Goal: Information Seeking & Learning: Learn about a topic

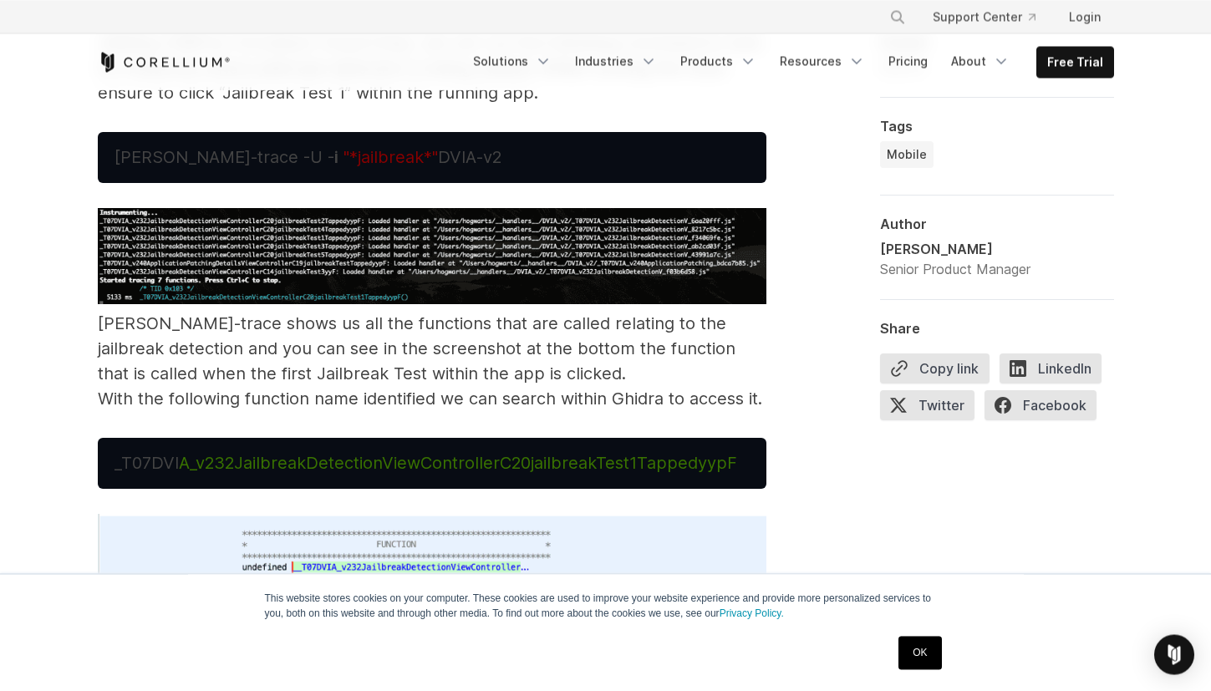
scroll to position [9636, 0]
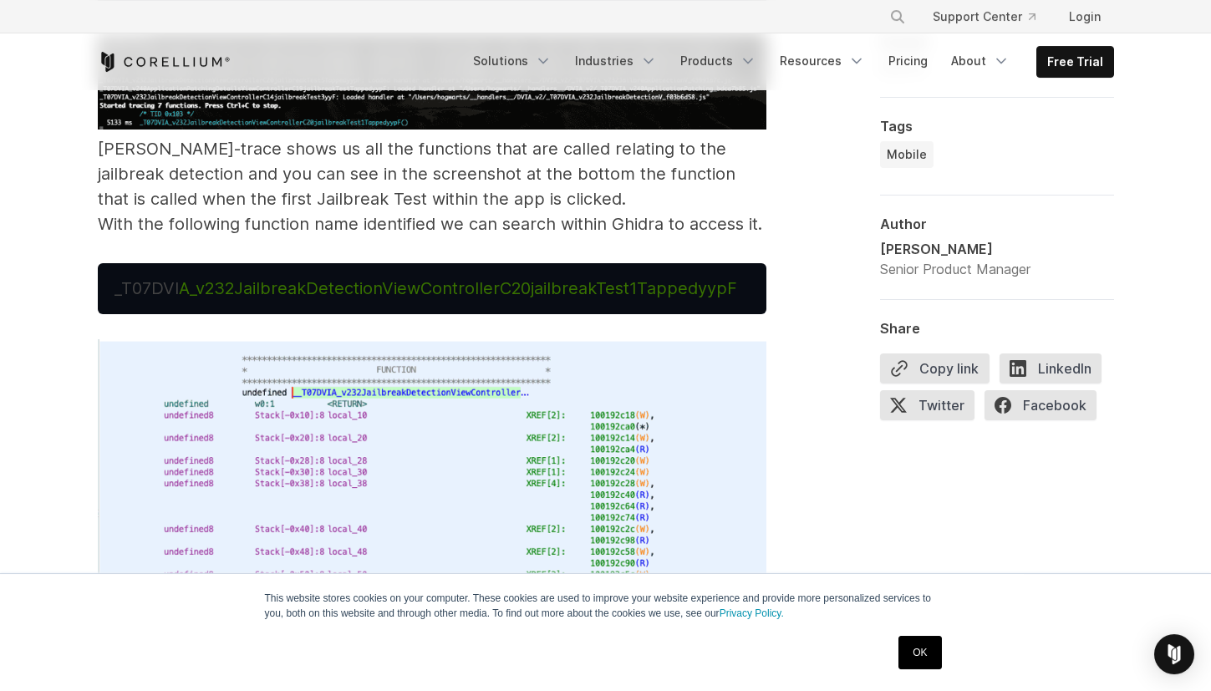
click at [929, 662] on link "OK" at bounding box center [920, 652] width 43 height 33
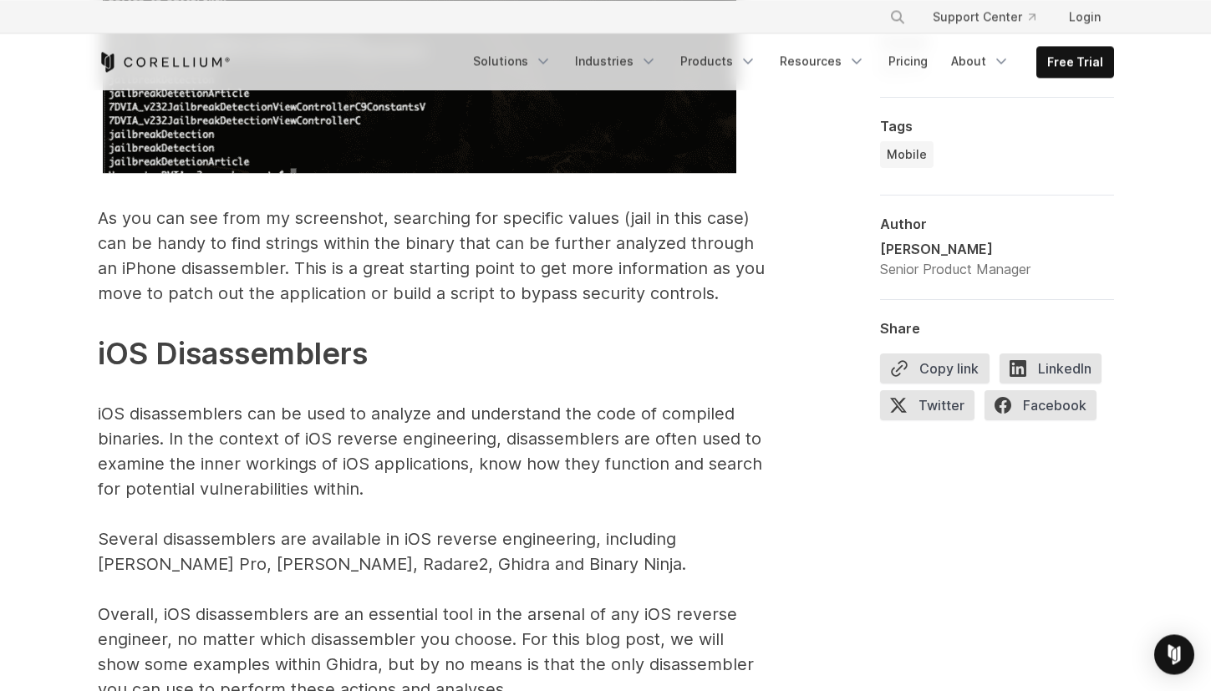
scroll to position [8081, 0]
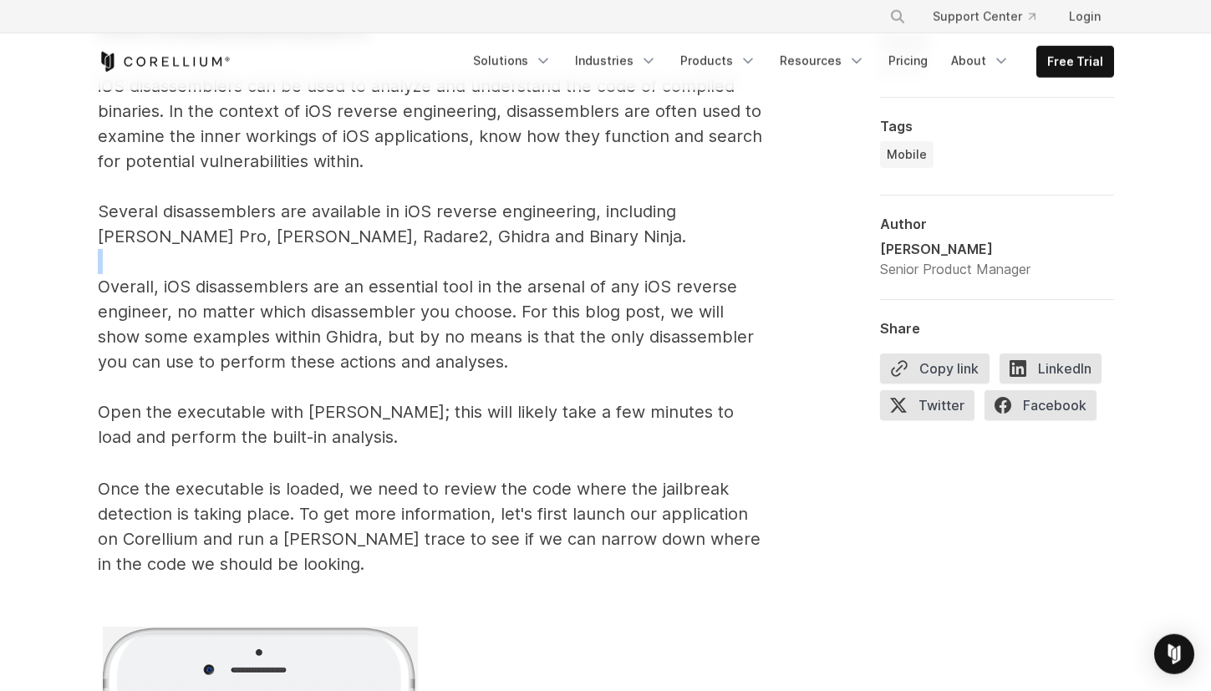
click at [445, 479] on span "Once the executable is loaded, we need to review the code where the jailbreak d…" at bounding box center [429, 526] width 663 height 95
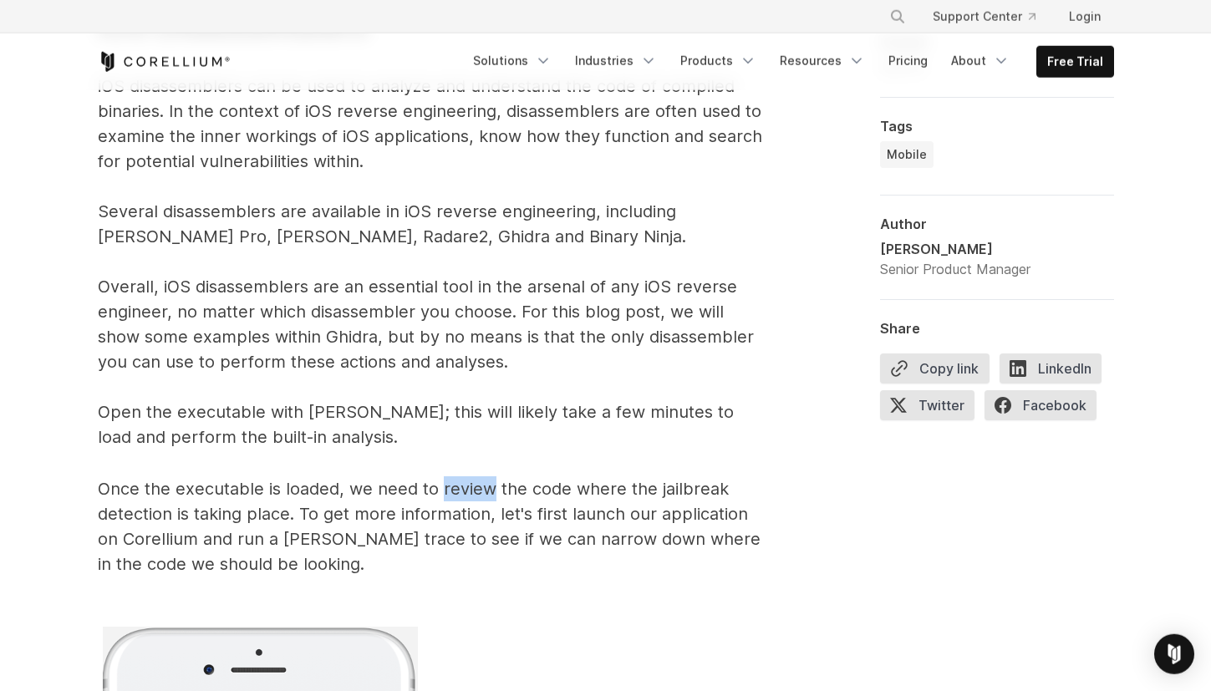
click at [445, 479] on span "Once the executable is loaded, we need to review the code where the jailbreak d…" at bounding box center [429, 526] width 663 height 95
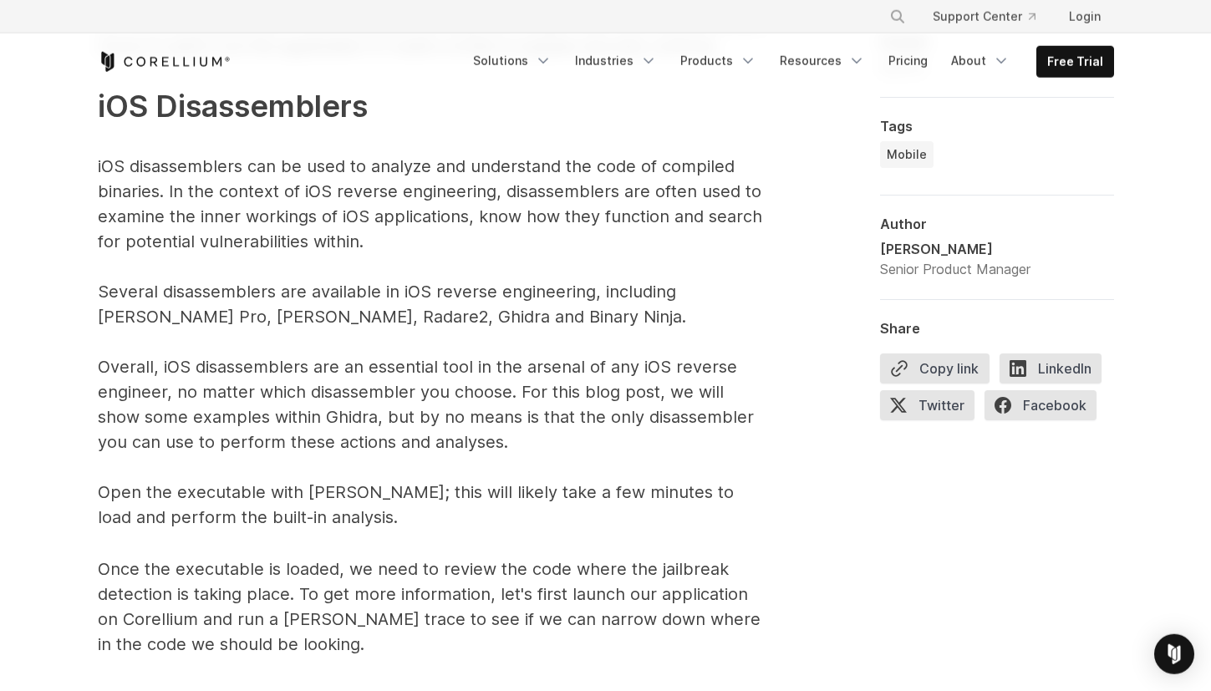
click at [419, 198] on p "The above command, as an example, will search for the word “jail” within the DV…" at bounding box center [432, 15] width 669 height 1030
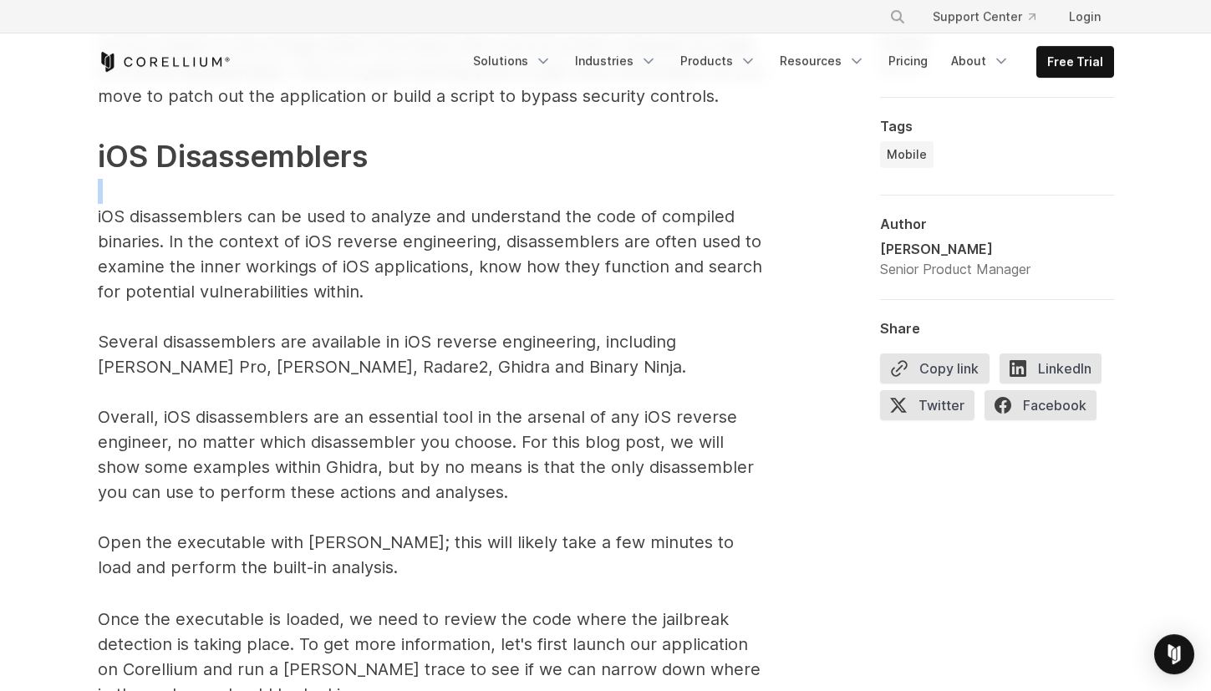
scroll to position [7840, 0]
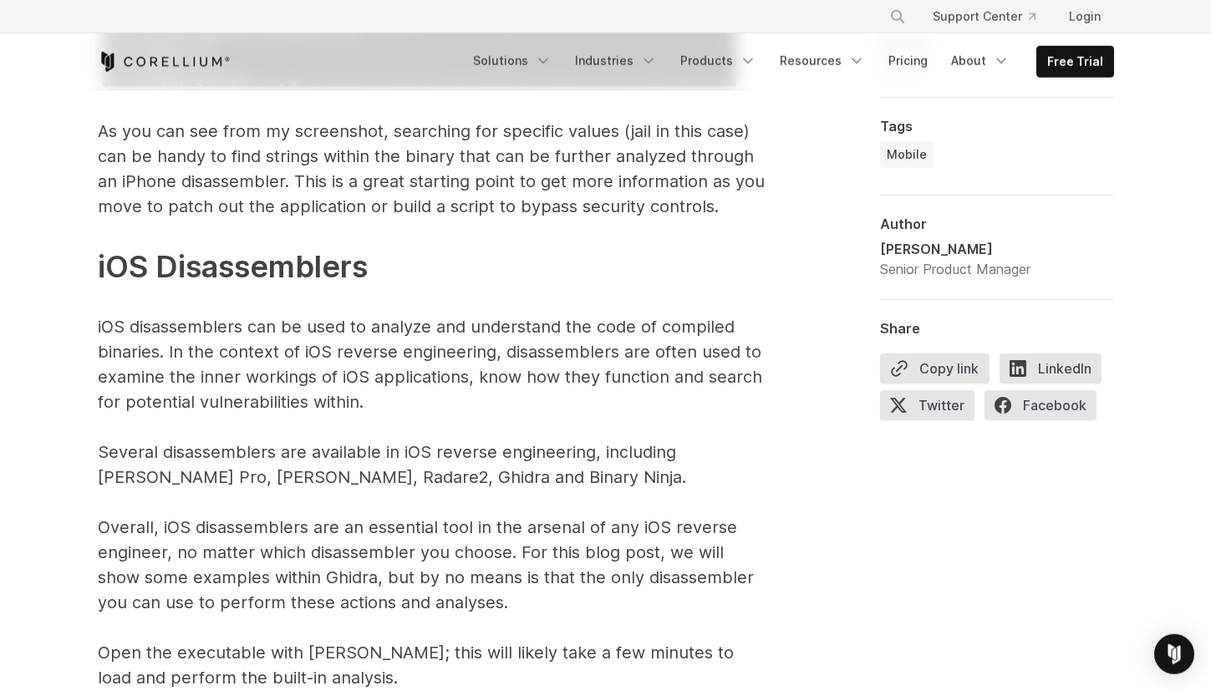
click at [380, 149] on p "The above command, as an example, will search for the word “jail” within the DV…" at bounding box center [432, 176] width 669 height 1030
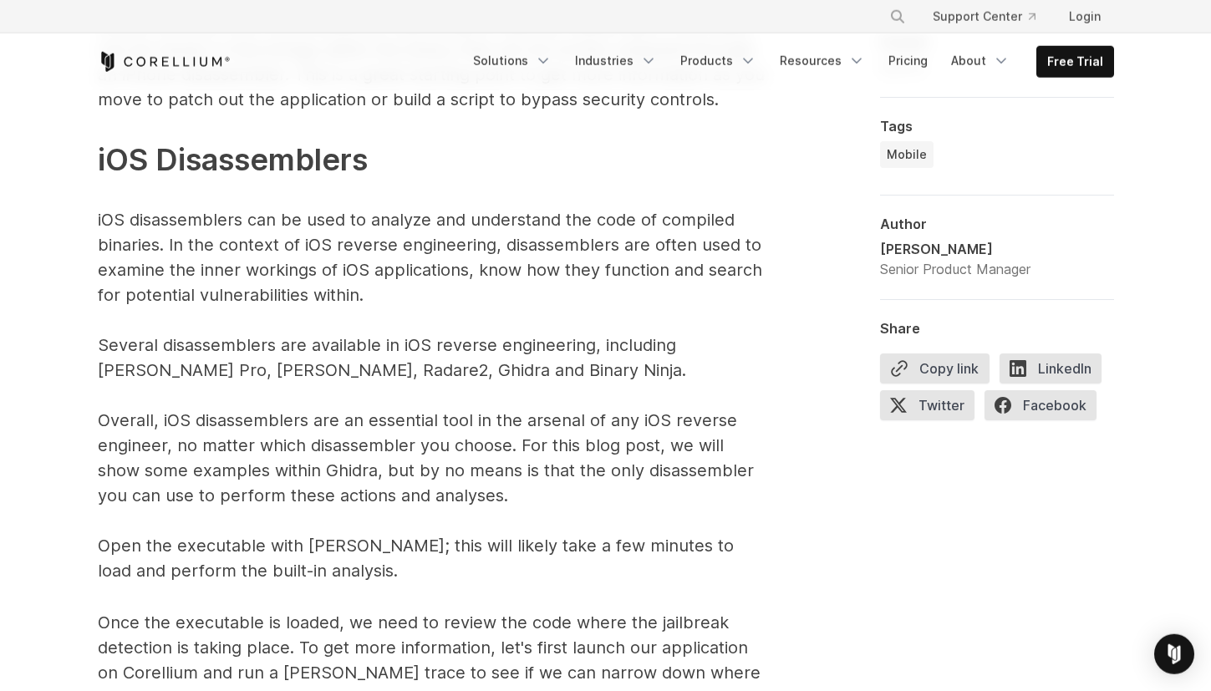
click at [389, 222] on p "The above command, as an example, will search for the word “jail” within the DV…" at bounding box center [432, 69] width 669 height 1030
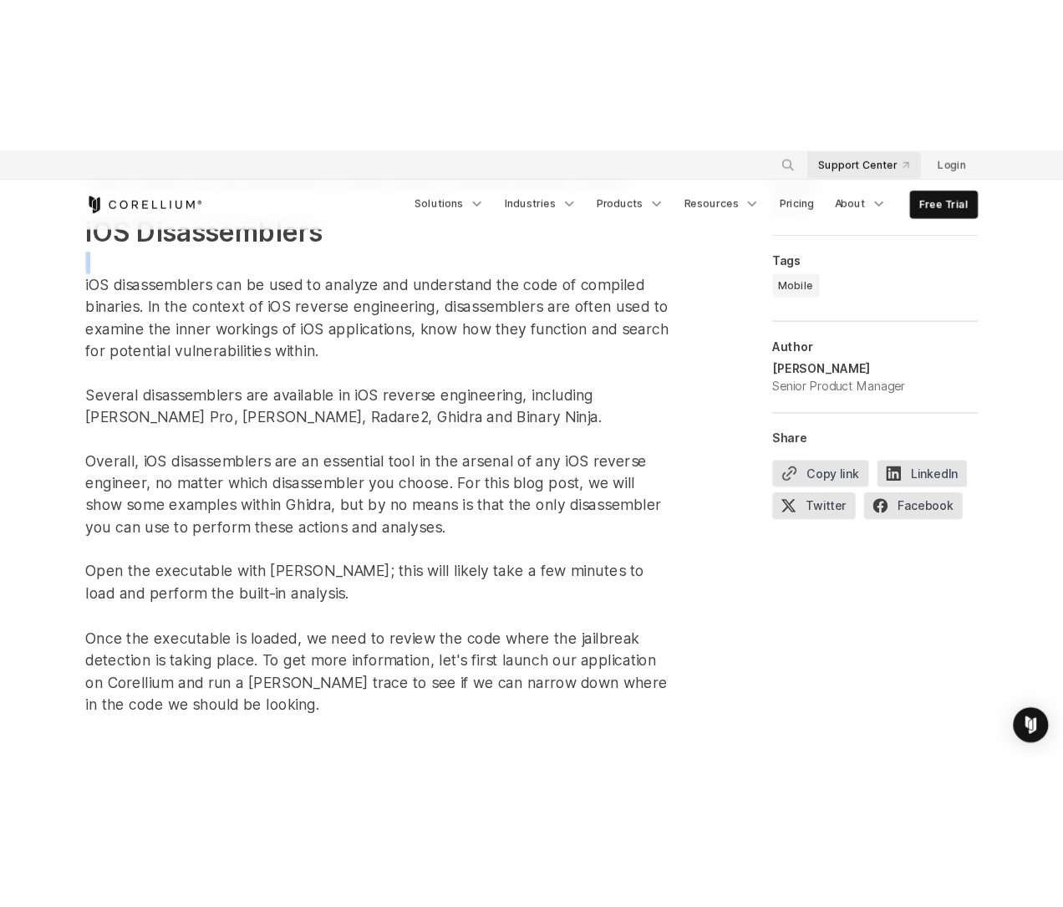
scroll to position [8002, 0]
